Goal: Navigation & Orientation: Find specific page/section

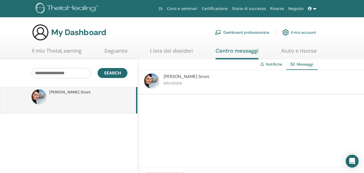
click at [180, 54] on link "Lista dei desideri" at bounding box center [171, 52] width 43 height 10
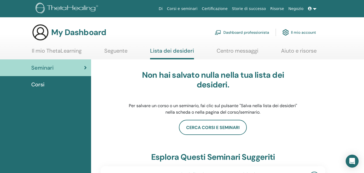
click at [231, 52] on link "Centro messaggi" at bounding box center [237, 52] width 42 height 10
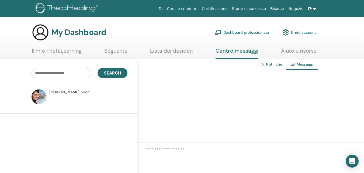
click at [42, 33] on img at bounding box center [40, 32] width 17 height 17
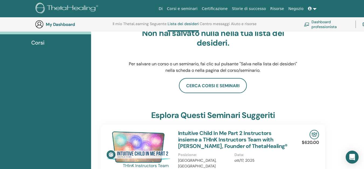
scroll to position [41, 0]
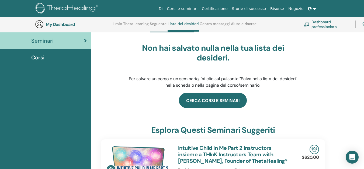
click at [209, 99] on link "Cerca corsi e seminari" at bounding box center [213, 100] width 68 height 15
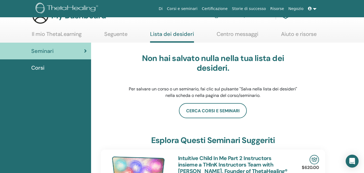
scroll to position [0, 0]
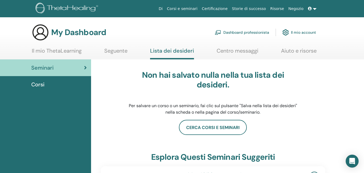
click at [50, 83] on div "Corsi" at bounding box center [45, 84] width 82 height 8
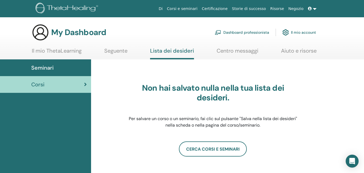
click at [40, 67] on span "Seminari" at bounding box center [42, 68] width 22 height 8
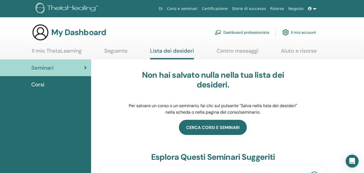
click at [207, 126] on link "Cerca corsi e seminari" at bounding box center [213, 127] width 68 height 15
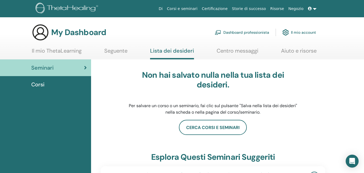
click at [237, 27] on link "Dashboard professionista" at bounding box center [242, 32] width 54 height 12
click at [238, 30] on link "Dashboard professionista" at bounding box center [242, 32] width 54 height 12
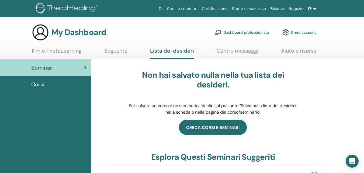
click at [220, 129] on link "Cerca corsi e seminari" at bounding box center [213, 127] width 68 height 15
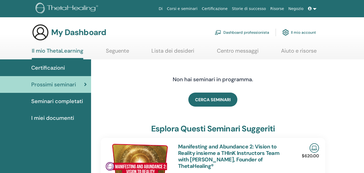
click at [62, 103] on span "Seminari completati" at bounding box center [57, 101] width 52 height 8
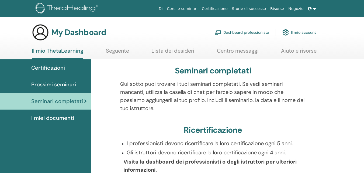
click at [157, 51] on link "Lista dei desideri" at bounding box center [172, 52] width 43 height 10
